Goal: Check status: Check status

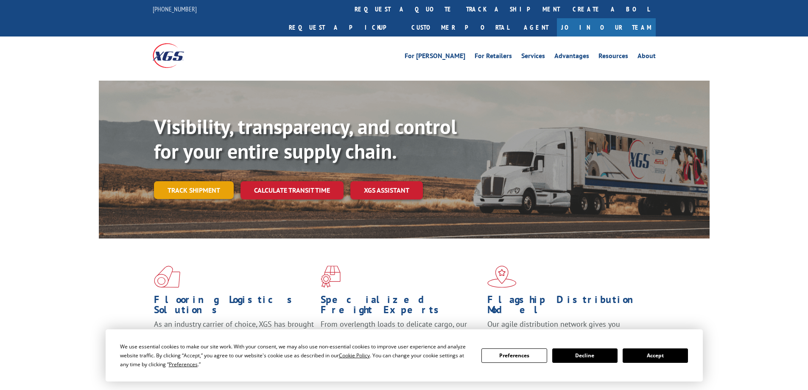
click at [199, 181] on link "Track shipment" at bounding box center [194, 190] width 80 height 18
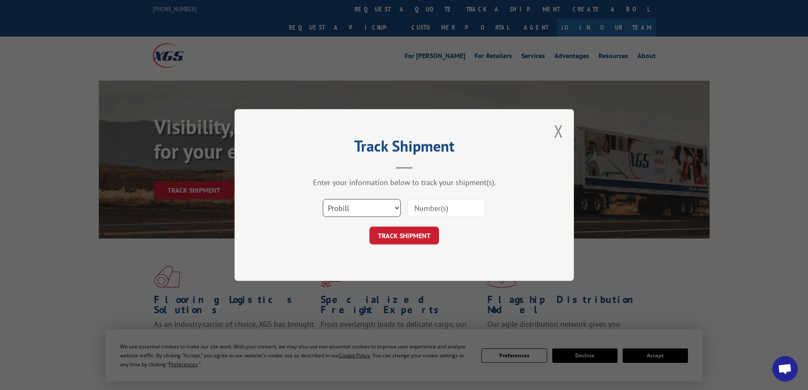
click at [387, 205] on select "Select category... Probill BOL PO" at bounding box center [362, 208] width 78 height 18
select select "bol"
click at [323, 199] on select "Select category... Probill BOL PO" at bounding box center [362, 208] width 78 height 18
paste input "268313178"
type input "268313178"
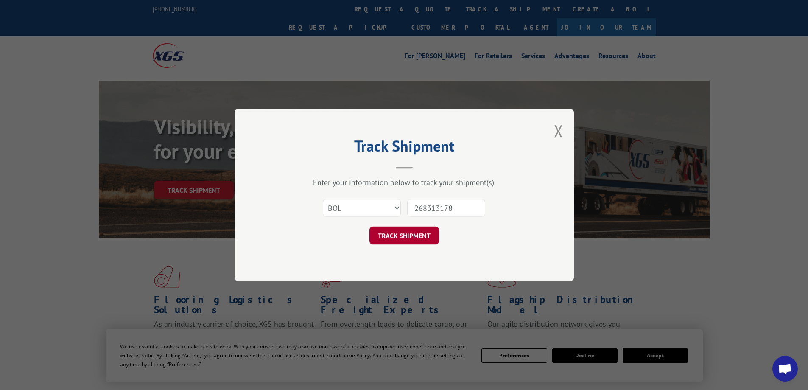
click at [406, 234] on button "TRACK SHIPMENT" at bounding box center [405, 236] width 70 height 18
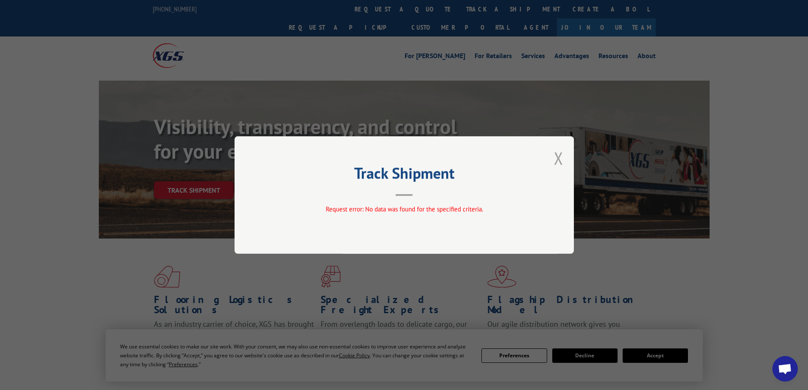
click at [559, 157] on button "Close modal" at bounding box center [558, 158] width 9 height 22
